Goal: Check status: Check status

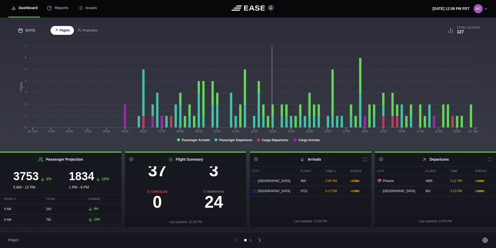
scroll to position [54, 0]
click at [215, 172] on h3 "3" at bounding box center [214, 169] width 57 height 17
select select "DELAYED"
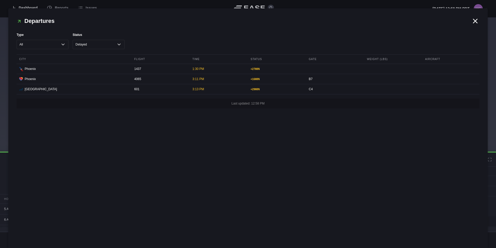
click at [476, 22] on icon at bounding box center [476, 21] width 4 height 4
